Goal: Task Accomplishment & Management: Manage account settings

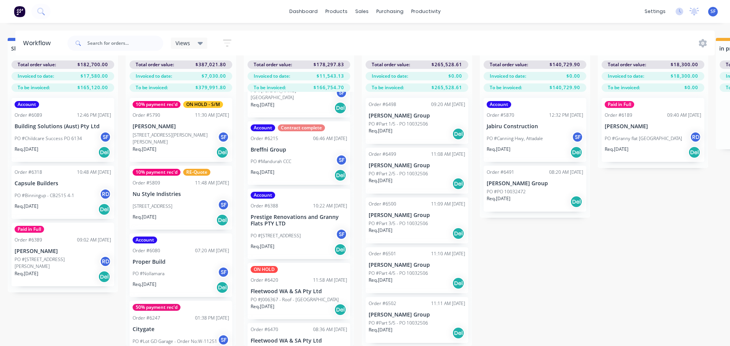
scroll to position [109, 0]
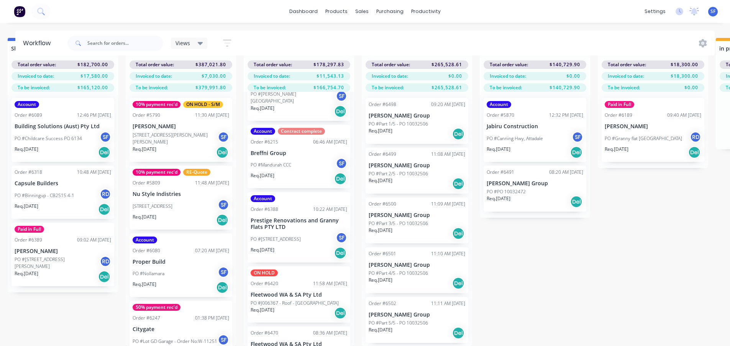
click at [307, 172] on div "Req. [DATE] Del" at bounding box center [299, 178] width 97 height 13
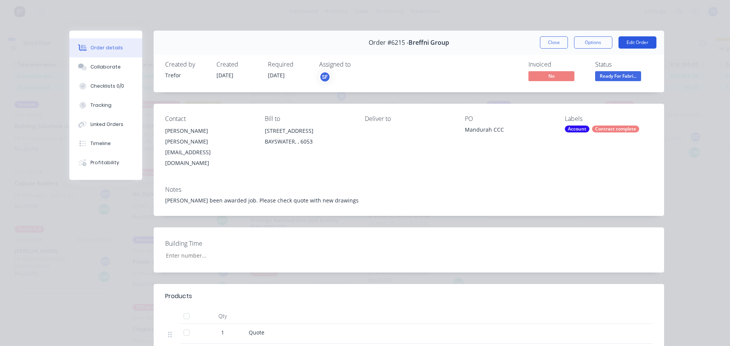
click at [598, 40] on button "Edit Order" at bounding box center [637, 42] width 38 height 12
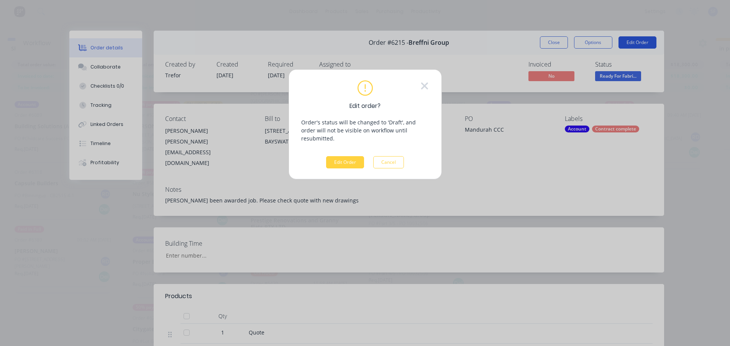
scroll to position [27, 835]
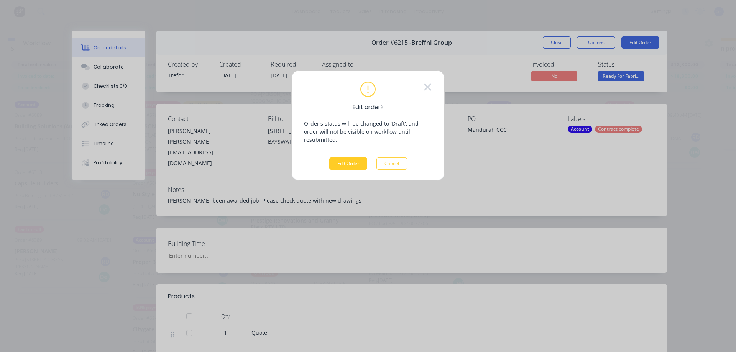
click at [339, 157] on button "Edit Order" at bounding box center [348, 163] width 38 height 12
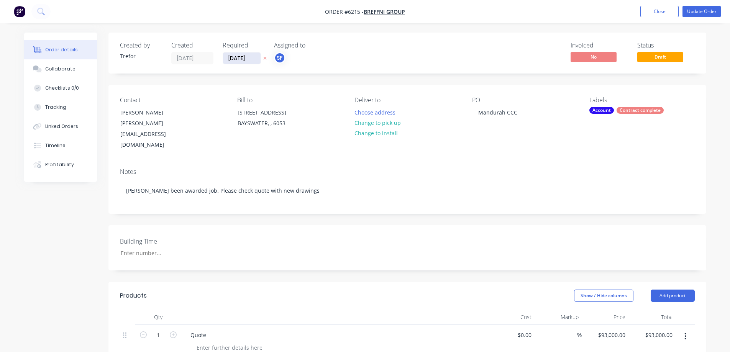
click at [241, 58] on input "[DATE]" at bounding box center [242, 57] width 38 height 11
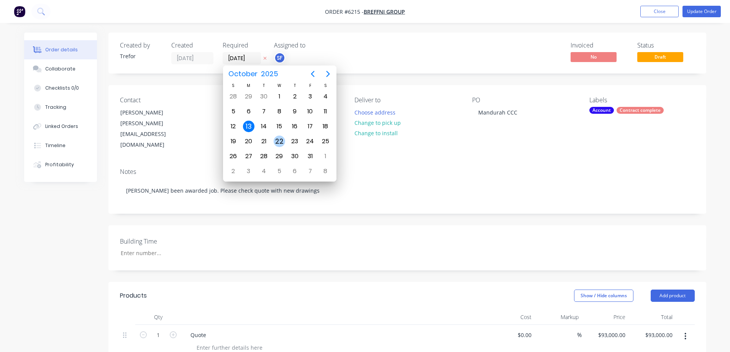
click at [282, 139] on div "22" at bounding box center [279, 141] width 11 height 11
type input "[DATE]"
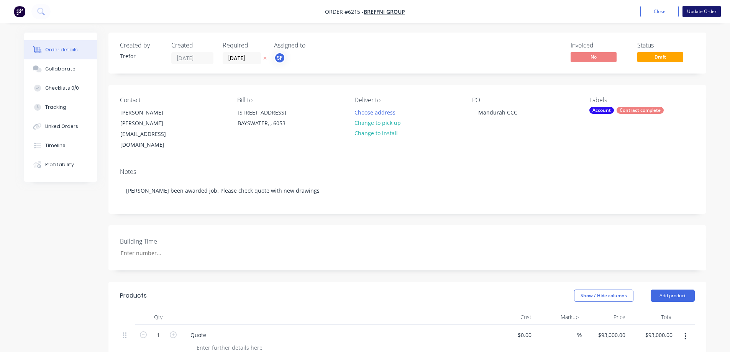
click at [598, 10] on button "Update Order" at bounding box center [701, 11] width 38 height 11
